Goal: Find specific page/section: Find specific page/section

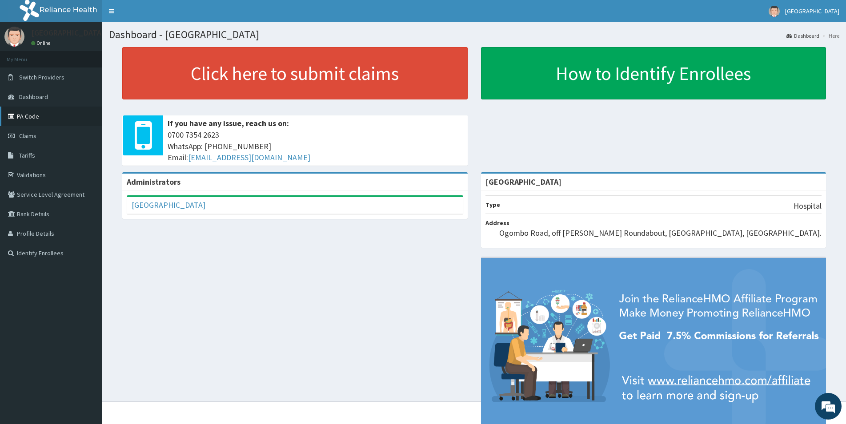
click at [38, 111] on link "PA Code" at bounding box center [51, 117] width 102 height 20
click at [32, 152] on span "Tariffs" at bounding box center [27, 156] width 16 height 8
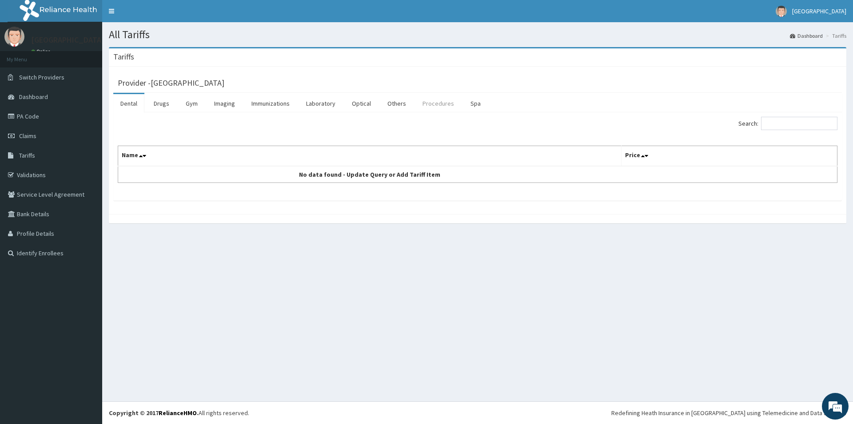
click at [437, 104] on link "Procedures" at bounding box center [438, 103] width 46 height 19
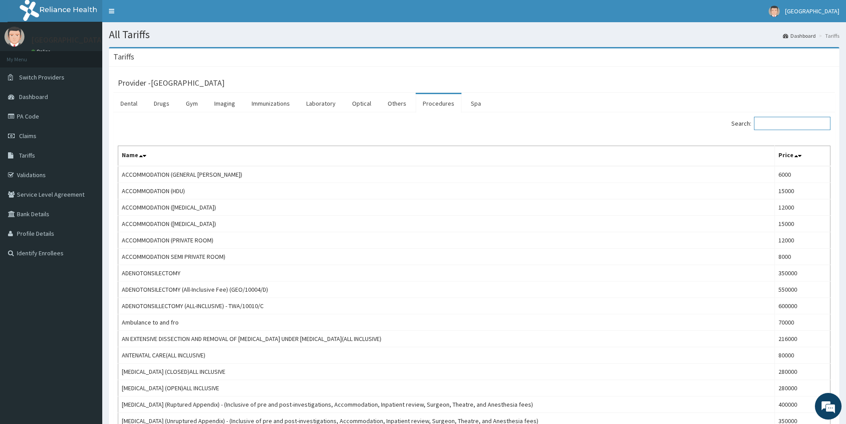
click at [787, 124] on input "Search:" at bounding box center [792, 123] width 76 height 13
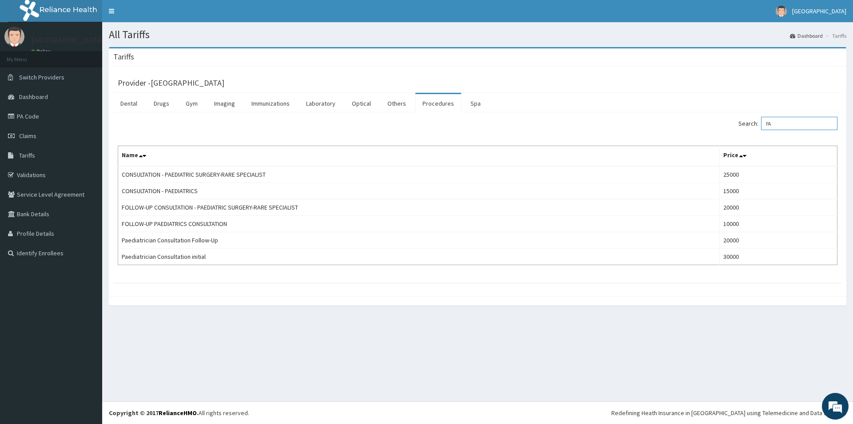
type input "P"
